Goal: Task Accomplishment & Management: Manage account settings

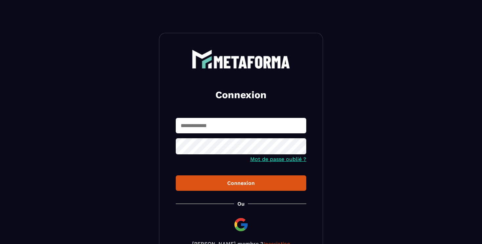
click at [232, 125] on input "text" at bounding box center [241, 125] width 130 height 15
click at [231, 127] on input "**********" at bounding box center [241, 125] width 130 height 15
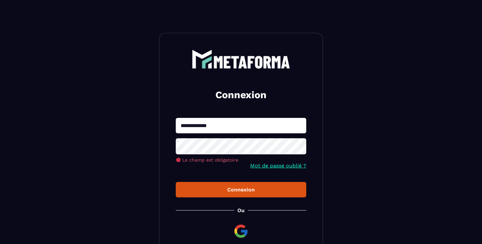
click at [231, 127] on input "**********" at bounding box center [241, 125] width 130 height 15
type input "**********"
click at [176, 182] on button "Connexion" at bounding box center [241, 189] width 130 height 15
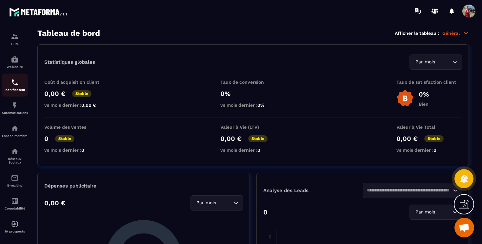
scroll to position [54, 0]
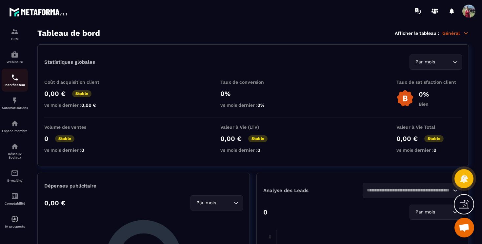
click at [0, 0] on img at bounding box center [0, 0] width 0 height 0
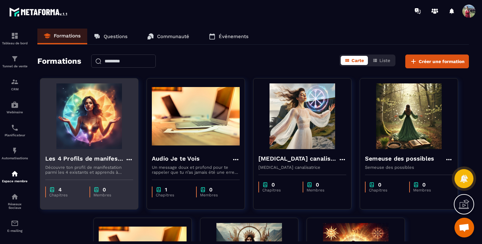
click at [79, 132] on img at bounding box center [89, 116] width 88 height 66
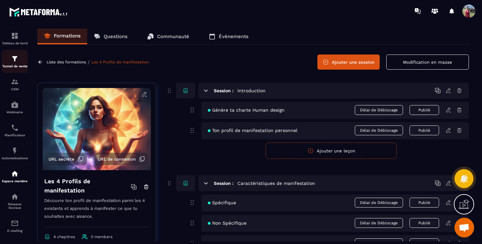
click at [11, 63] on img at bounding box center [15, 59] width 8 height 8
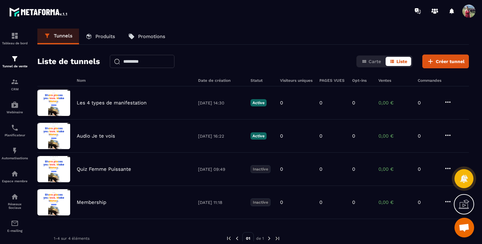
click at [104, 36] on p "Produits" at bounding box center [105, 36] width 20 height 6
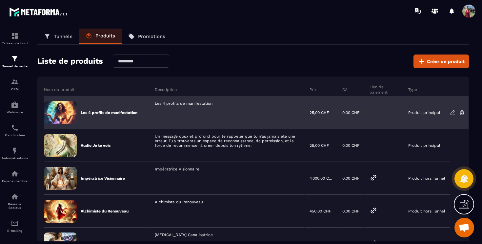
click at [451, 113] on icon at bounding box center [453, 112] width 6 height 6
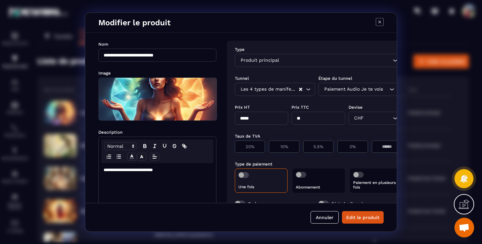
click at [244, 118] on input "*****" at bounding box center [261, 117] width 53 height 13
type input "*****"
type input "**"
click at [367, 122] on div "CHF Loading..." at bounding box center [374, 117] width 53 height 13
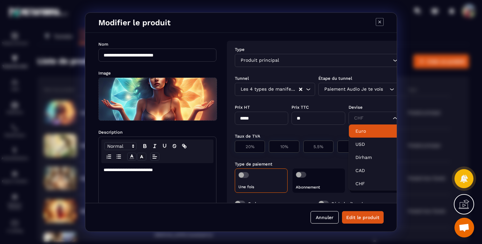
click at [365, 134] on li "Euro" at bounding box center [375, 130] width 53 height 13
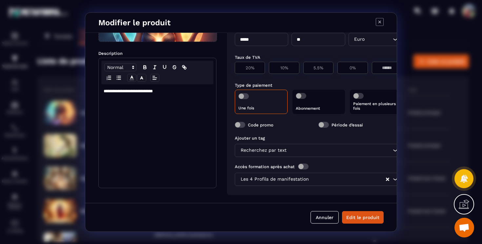
scroll to position [84, 0]
click at [366, 219] on button "Edit le produit" at bounding box center [363, 217] width 42 height 12
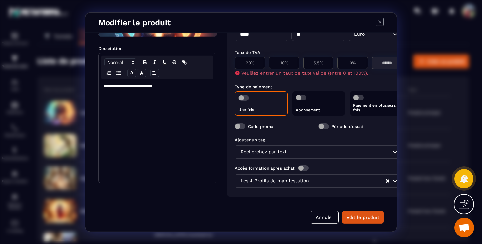
click at [378, 65] on input "Modal window" at bounding box center [386, 62] width 23 height 5
click at [351, 64] on p "0%" at bounding box center [352, 62] width 23 height 5
type input "*"
click at [360, 219] on button "Edit le produit" at bounding box center [363, 217] width 42 height 12
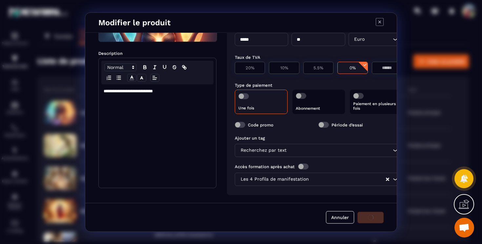
scroll to position [78, 0]
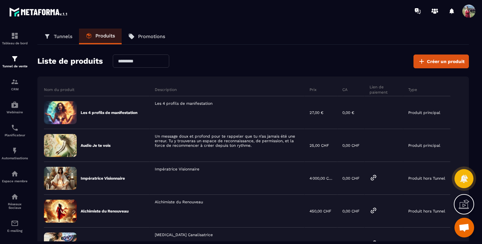
click at [465, 201] on icon at bounding box center [466, 202] width 7 height 7
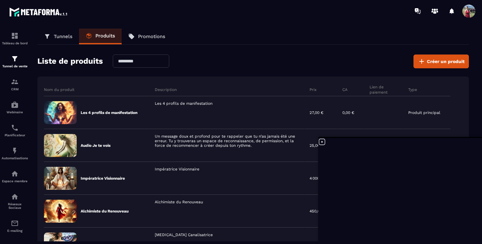
click at [323, 141] on icon at bounding box center [322, 142] width 8 height 8
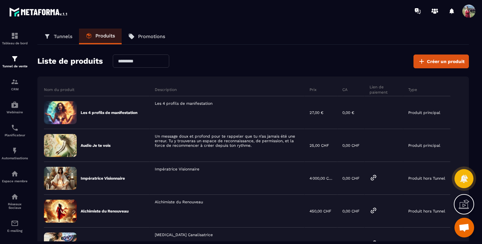
click at [466, 14] on span at bounding box center [468, 11] width 13 height 13
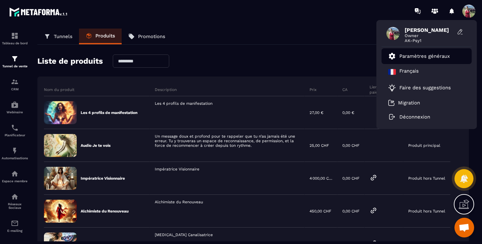
click at [435, 56] on p "Paramètres généraux" at bounding box center [424, 56] width 50 height 6
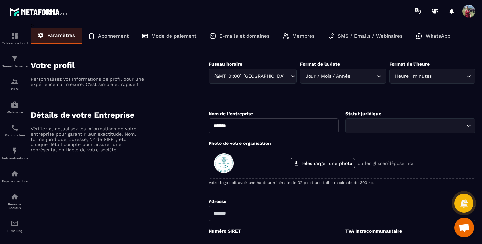
click at [242, 38] on p "E-mails et domaines" at bounding box center [244, 36] width 50 height 6
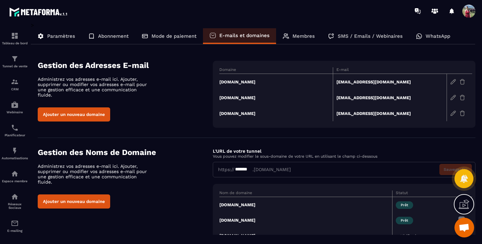
scroll to position [25, 0]
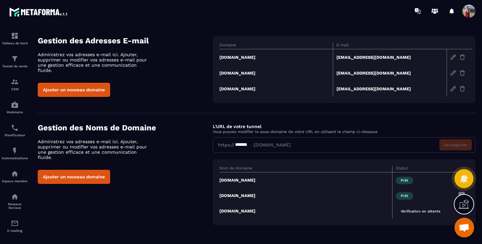
click at [240, 210] on td "[DOMAIN_NAME]" at bounding box center [305, 210] width 173 height 15
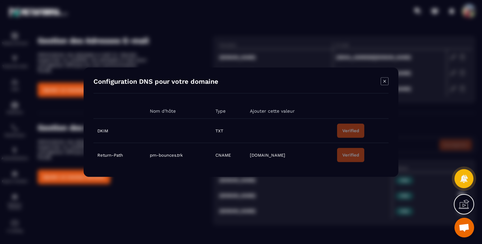
click at [293, 157] on td "[DOMAIN_NAME]" at bounding box center [289, 155] width 87 height 24
click at [385, 82] on icon "Modal window" at bounding box center [385, 81] width 8 height 8
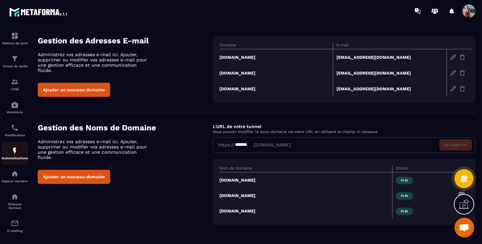
click at [16, 154] on img at bounding box center [15, 151] width 8 height 8
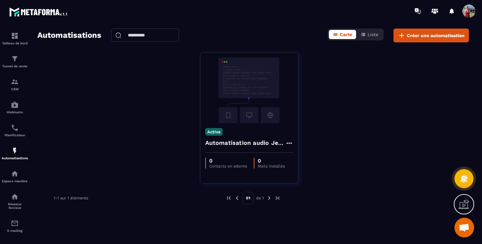
click at [412, 150] on div "Active Automatisation audio Je te vois 0 Contacts en attente 0 Mails installés" at bounding box center [252, 121] width 431 height 139
click at [16, 232] on p "E-mailing" at bounding box center [15, 230] width 26 height 4
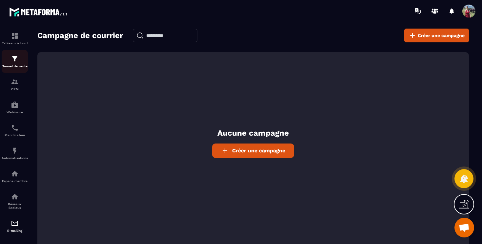
click at [17, 68] on p "Tunnel de vente" at bounding box center [15, 66] width 26 height 4
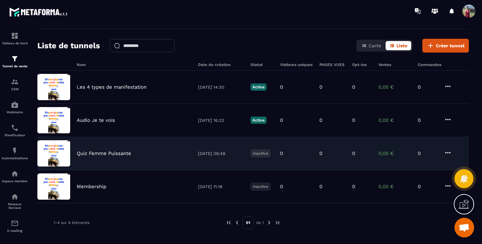
scroll to position [11, 0]
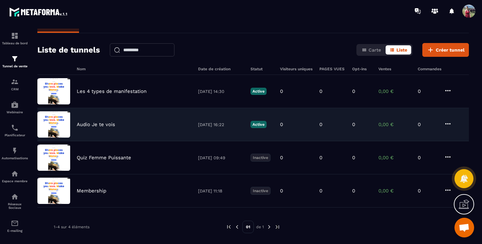
click at [149, 126] on div "Audio Je te vois" at bounding box center [134, 124] width 115 height 6
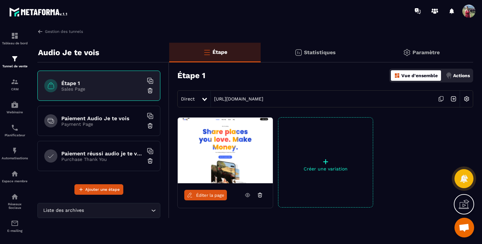
click at [464, 229] on span "Ouvrir le chat" at bounding box center [464, 227] width 11 height 9
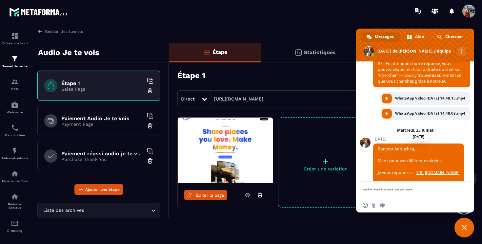
scroll to position [654, 0]
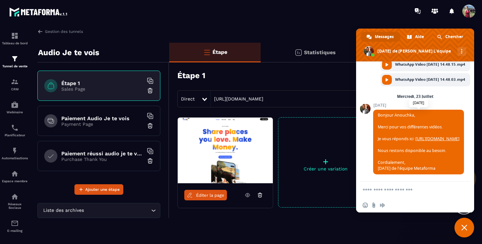
click at [436, 136] on link "[URL][DOMAIN_NAME]" at bounding box center [437, 139] width 44 height 6
click at [434, 13] on icon at bounding box center [434, 12] width 3 height 3
click at [246, 226] on div "Éditer la page + Créer une variation" at bounding box center [321, 178] width 304 height 123
click at [461, 229] on span "Fermer le chat" at bounding box center [464, 227] width 20 height 20
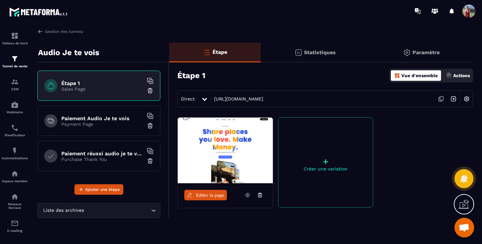
click at [256, 216] on div "Éditer la page + Créer une variation" at bounding box center [321, 178] width 304 height 123
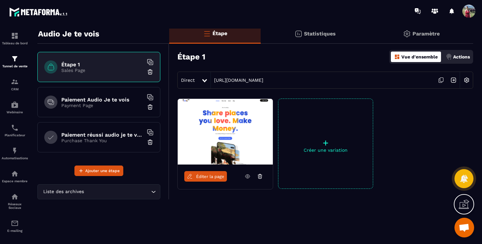
click at [81, 103] on p "Payment Page" at bounding box center [102, 105] width 82 height 5
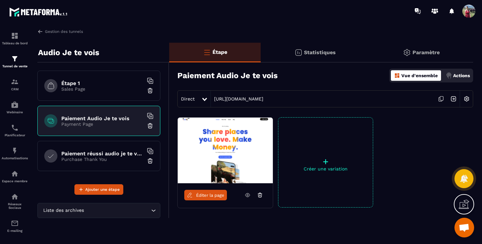
click at [80, 154] on h6 "Paiement réussi audio je te vois" at bounding box center [102, 153] width 82 height 6
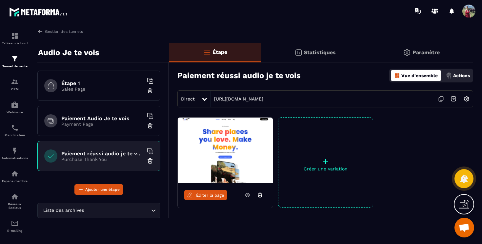
click at [106, 119] on h6 "Paiement Audio Je te vois" at bounding box center [102, 118] width 82 height 6
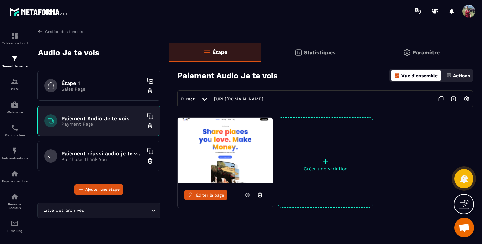
click at [404, 135] on div at bounding box center [425, 162] width 95 height 90
click at [461, 74] on p "Actions" at bounding box center [461, 75] width 17 height 5
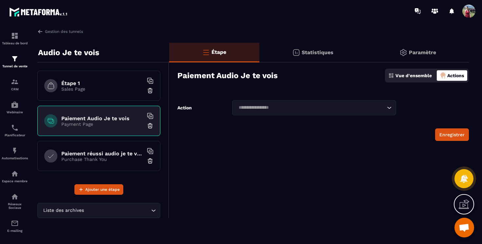
click at [330, 109] on input "Search for option" at bounding box center [310, 107] width 149 height 7
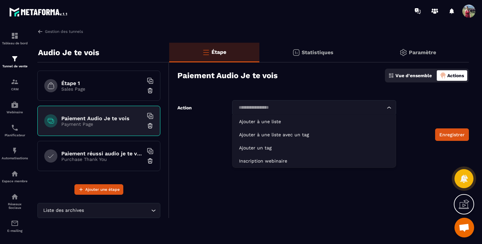
click at [330, 109] on input "Search for option" at bounding box center [310, 107] width 149 height 7
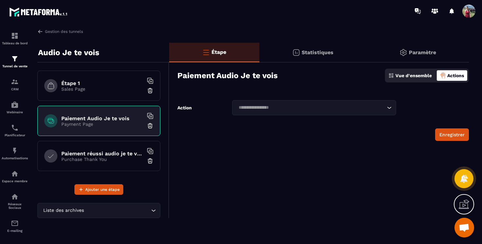
click at [413, 75] on p "Vue d'ensemble" at bounding box center [413, 75] width 36 height 5
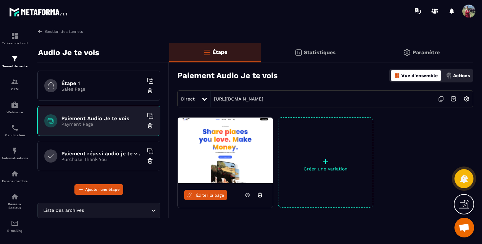
click at [325, 50] on p "Statistiques" at bounding box center [320, 52] width 32 height 6
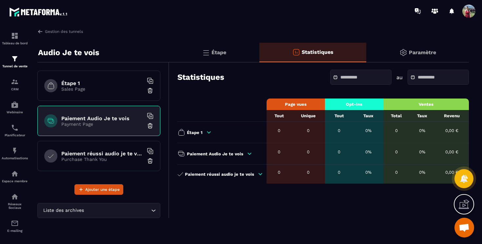
click at [410, 51] on p "Paramètre" at bounding box center [422, 52] width 27 height 6
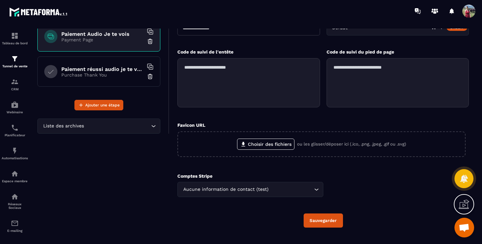
scroll to position [97, 0]
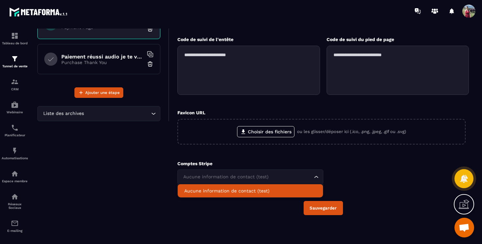
click at [251, 178] on div "Aucune information de contact (test)" at bounding box center [247, 176] width 132 height 7
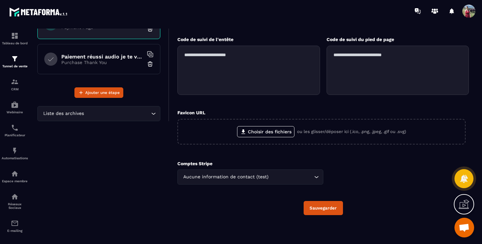
click at [266, 161] on p "Comptes Stripe" at bounding box center [250, 163] width 146 height 5
click at [463, 12] on span at bounding box center [468, 11] width 13 height 13
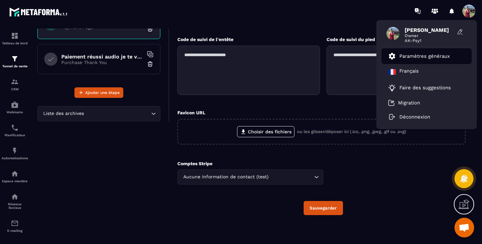
click at [411, 62] on li "Paramètres généraux" at bounding box center [427, 56] width 90 height 16
click at [418, 54] on p "Paramètres généraux" at bounding box center [424, 56] width 50 height 6
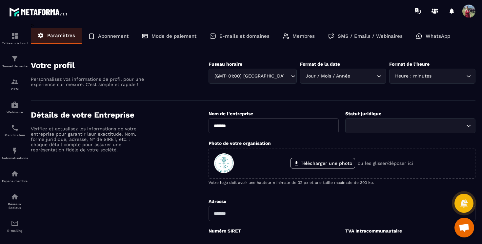
click at [182, 36] on p "Mode de paiement" at bounding box center [173, 36] width 45 height 6
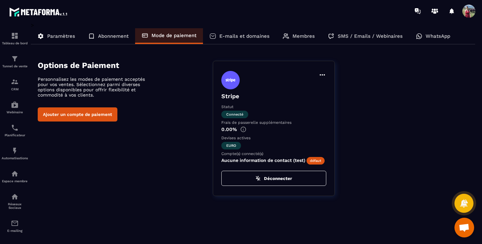
click at [460, 169] on div "Stripe Statut Connecté Frais de passerelle supplémentaires 0.00% Devises active…" at bounding box center [344, 128] width 263 height 135
click at [323, 75] on icon at bounding box center [322, 75] width 8 height 8
click at [304, 88] on button "Définir par défaut" at bounding box center [295, 88] width 58 height 12
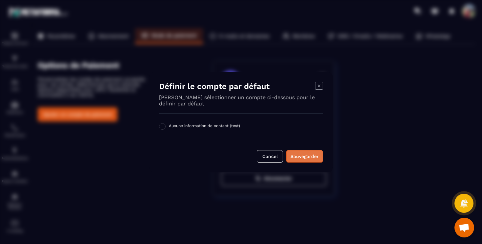
click at [308, 160] on button "Sauvegarder" at bounding box center [304, 156] width 37 height 12
